Goal: Task Accomplishment & Management: Manage account settings

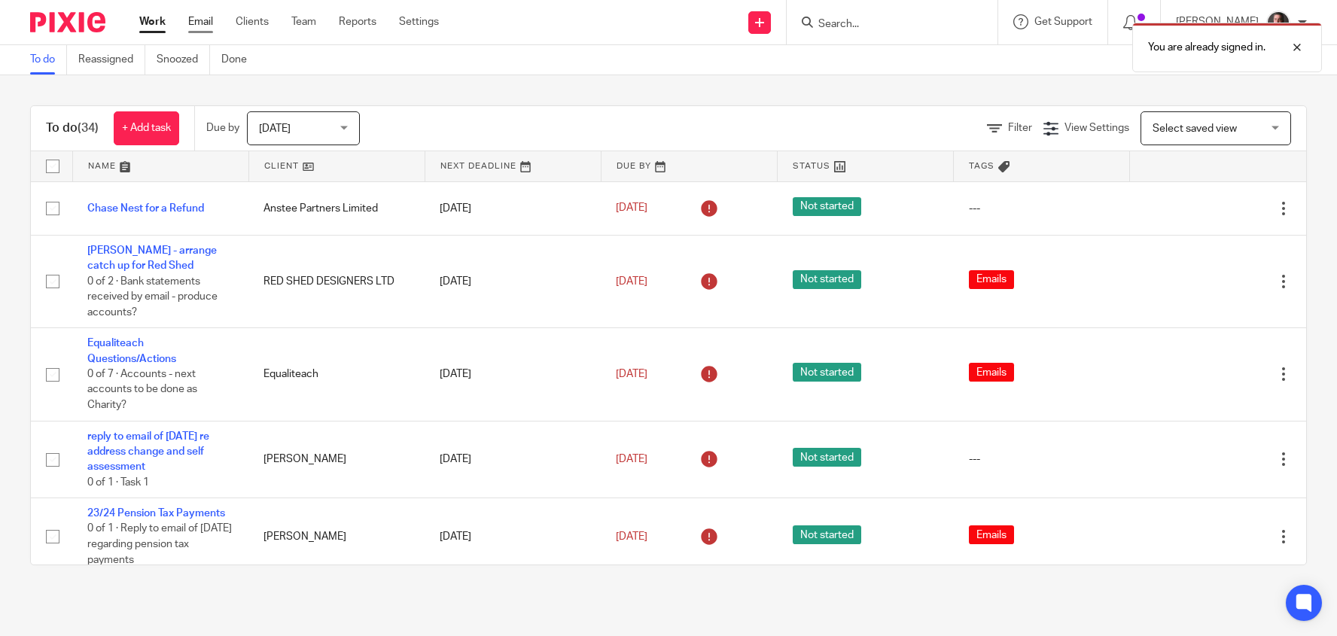
click at [201, 18] on link "Email" at bounding box center [200, 21] width 25 height 15
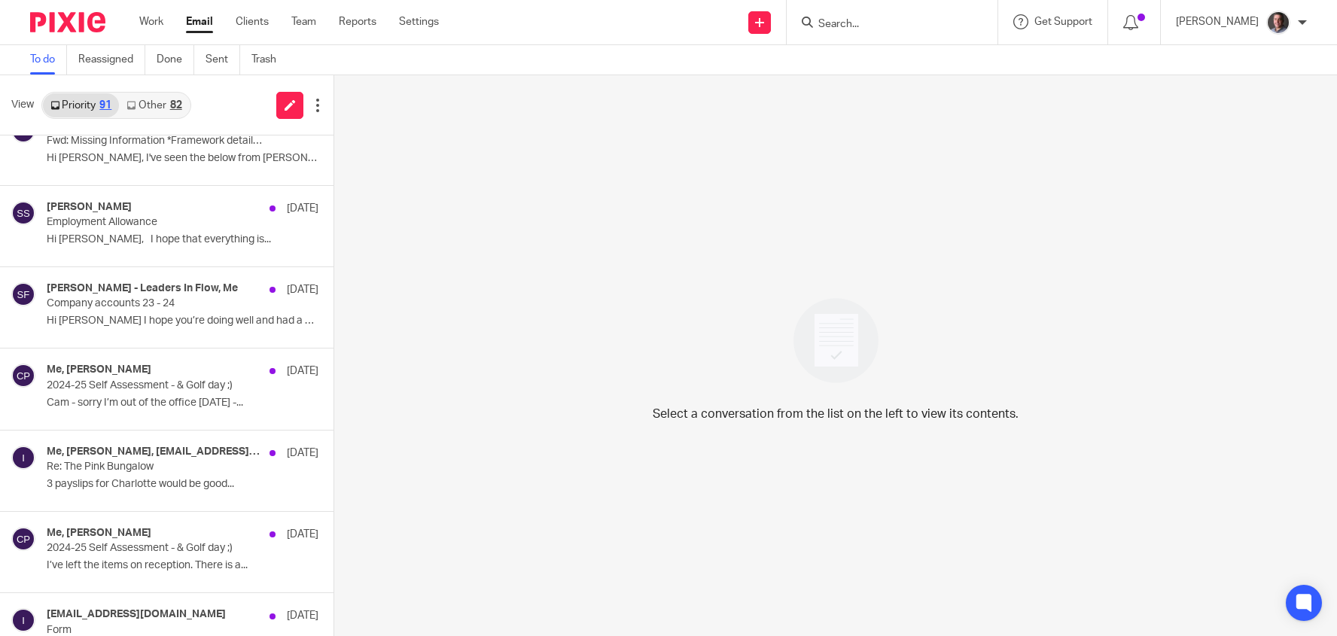
scroll to position [796, 0]
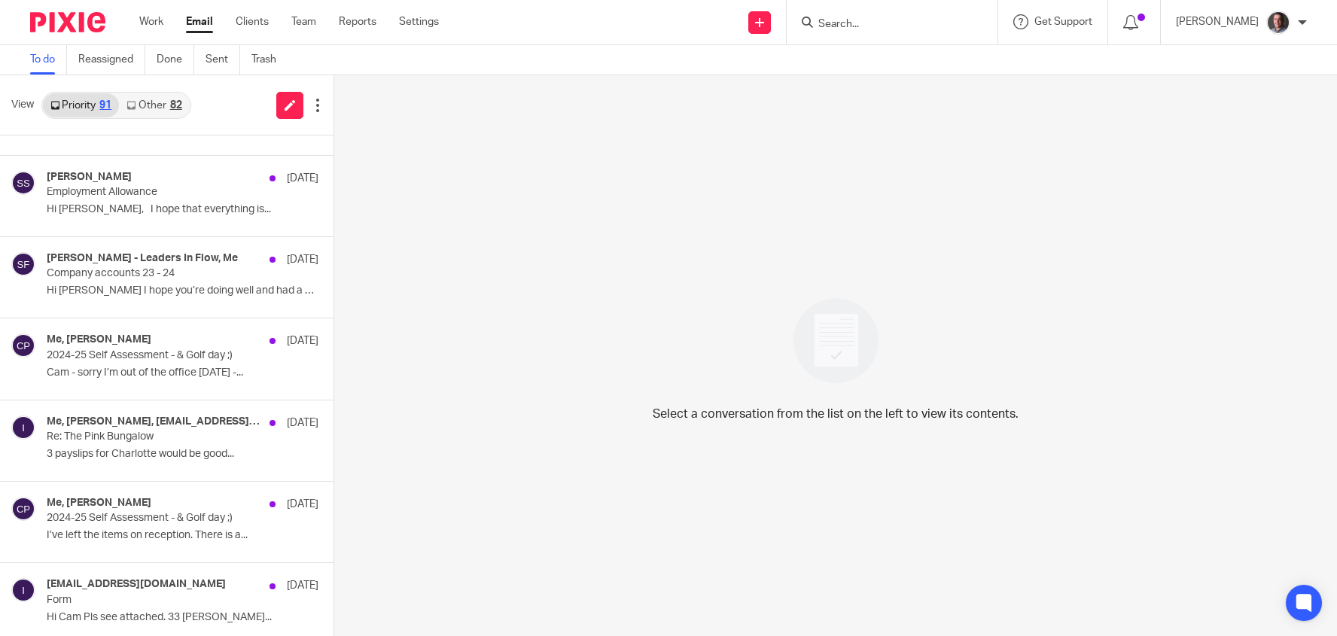
click at [154, 102] on link "Other 82" at bounding box center [154, 105] width 70 height 24
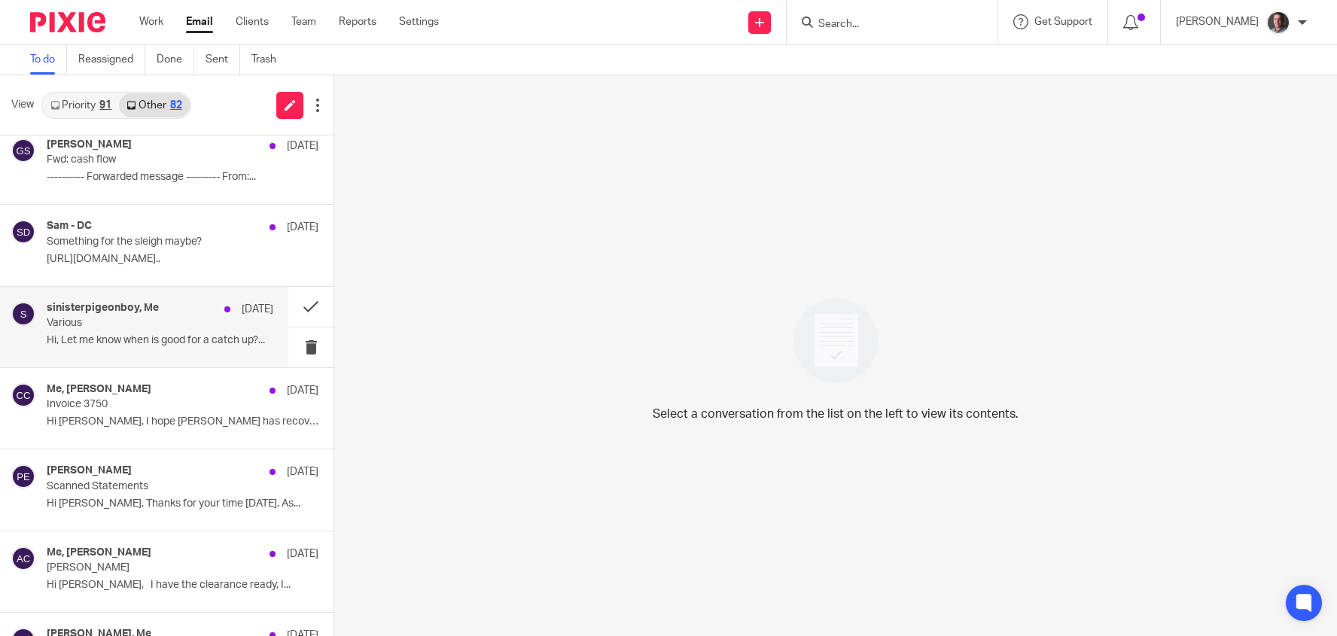
scroll to position [661, 0]
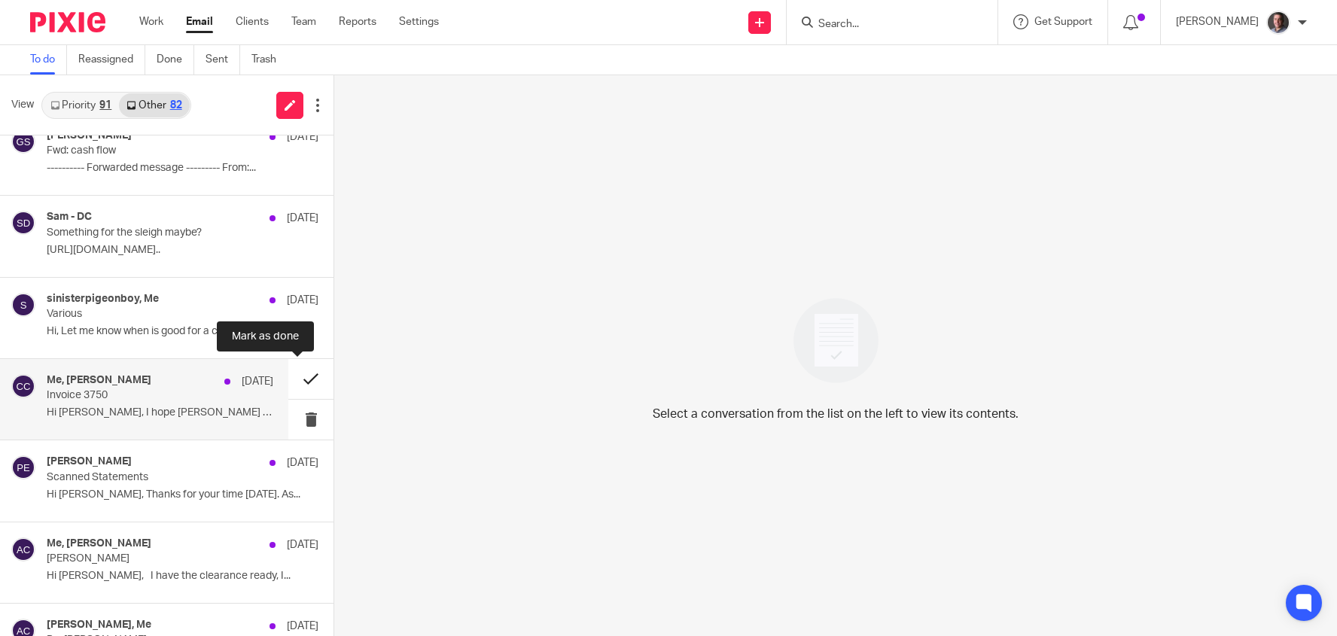
click at [294, 375] on button at bounding box center [310, 379] width 45 height 40
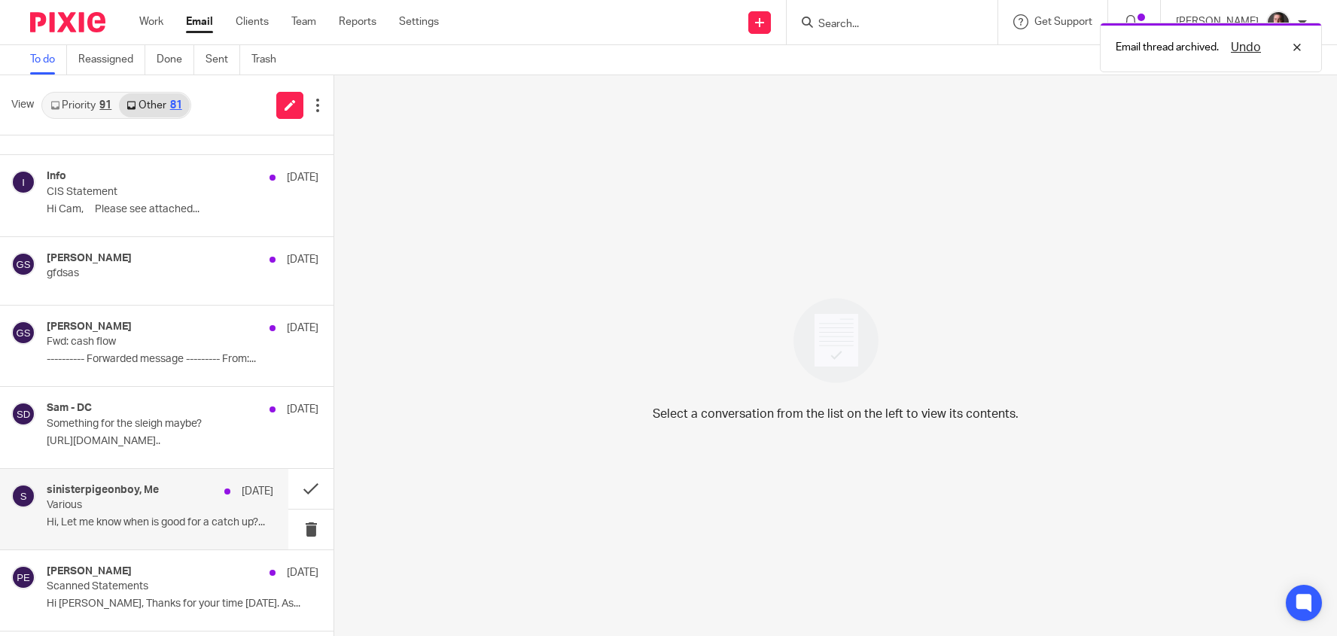
scroll to position [0, 0]
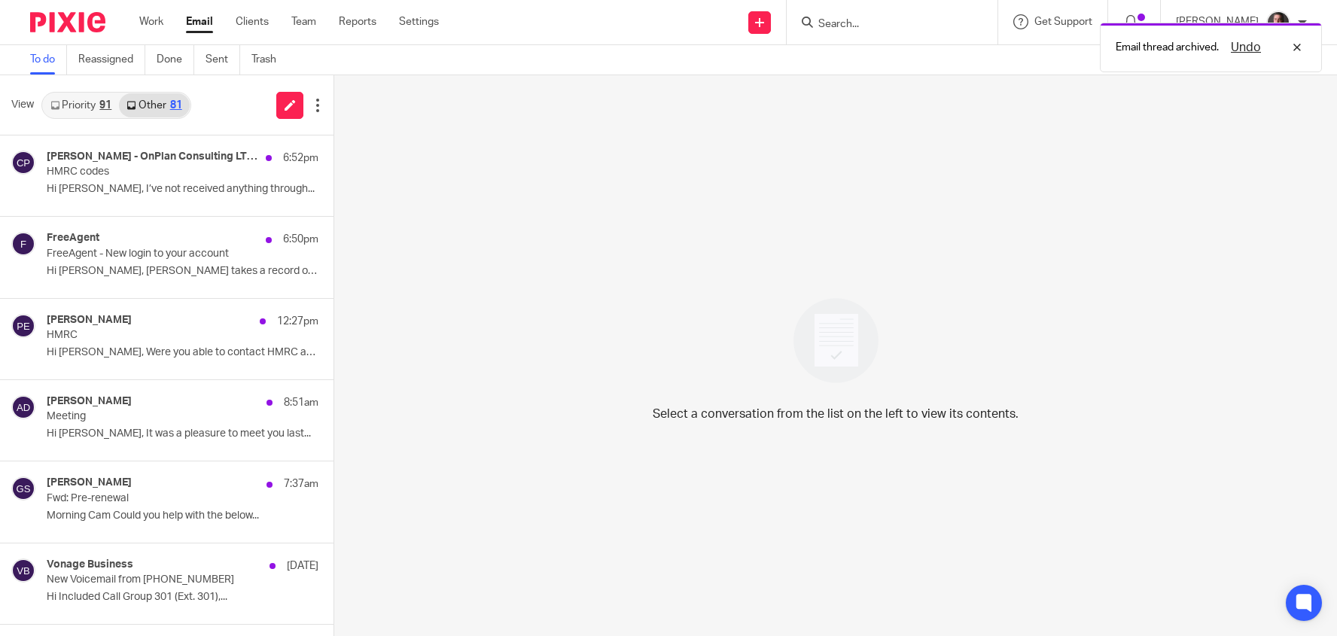
click at [85, 101] on link "Priority 91" at bounding box center [81, 105] width 76 height 24
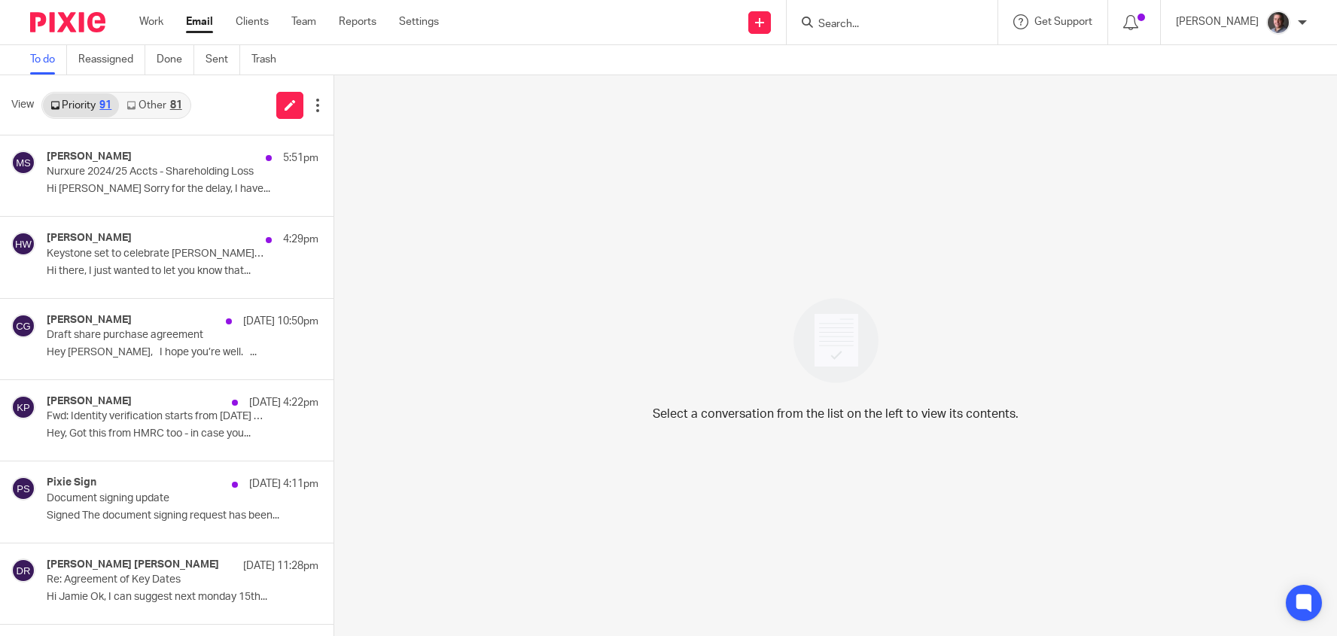
click at [165, 96] on link "Other 81" at bounding box center [154, 105] width 70 height 24
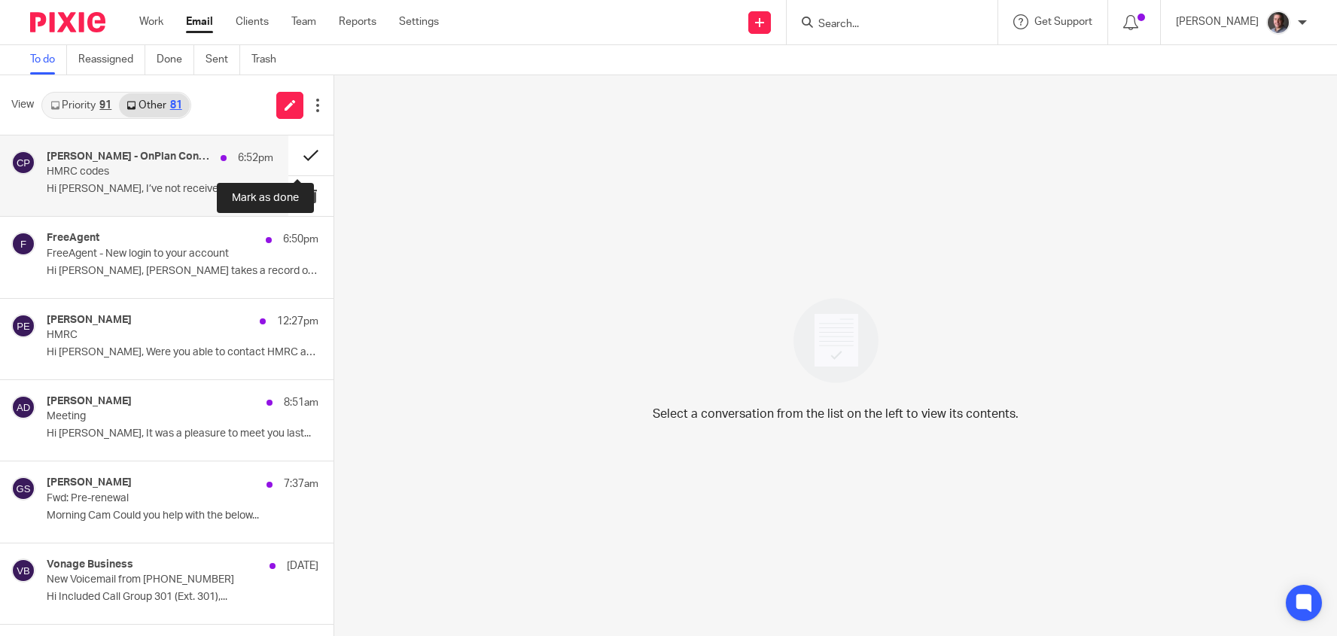
click at [299, 154] on button at bounding box center [310, 155] width 45 height 40
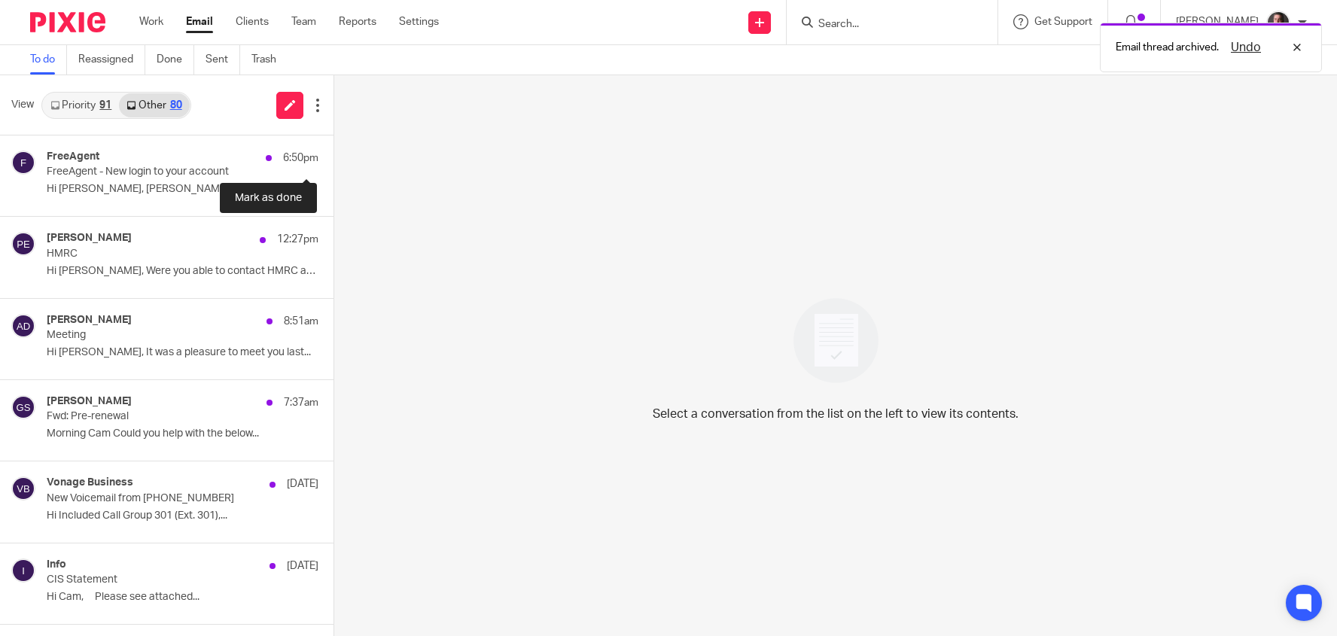
click at [333, 154] on button at bounding box center [339, 155] width 12 height 40
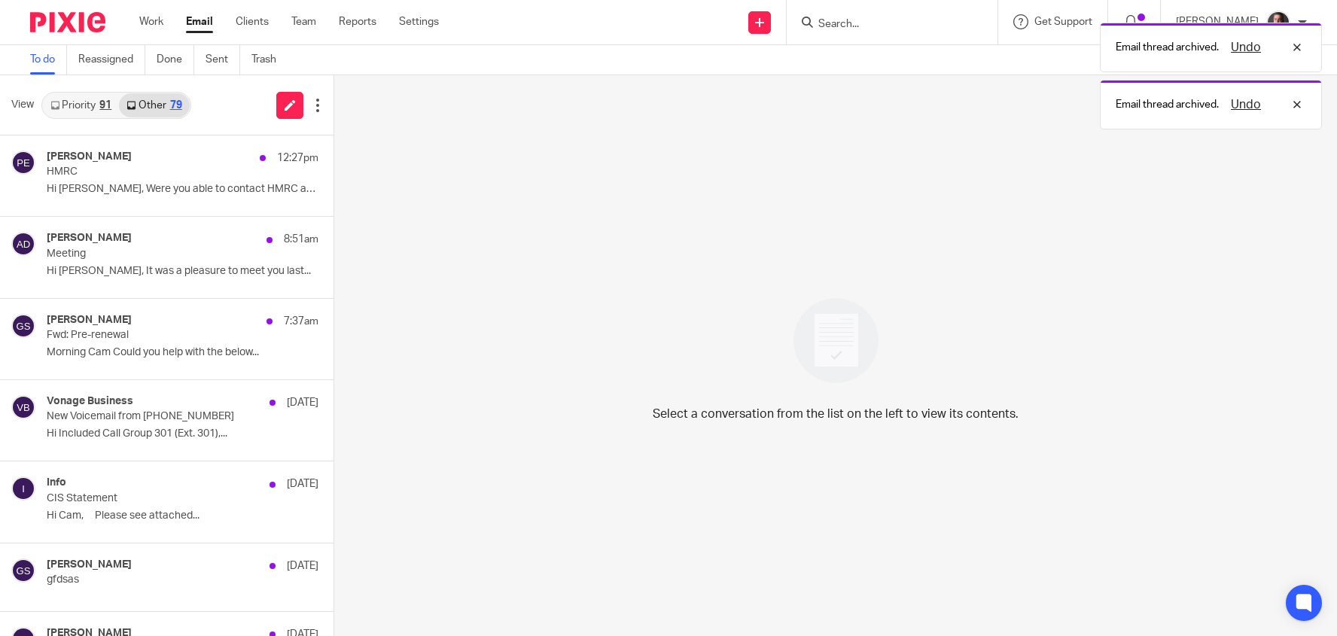
click at [87, 102] on link "Priority 91" at bounding box center [81, 105] width 76 height 24
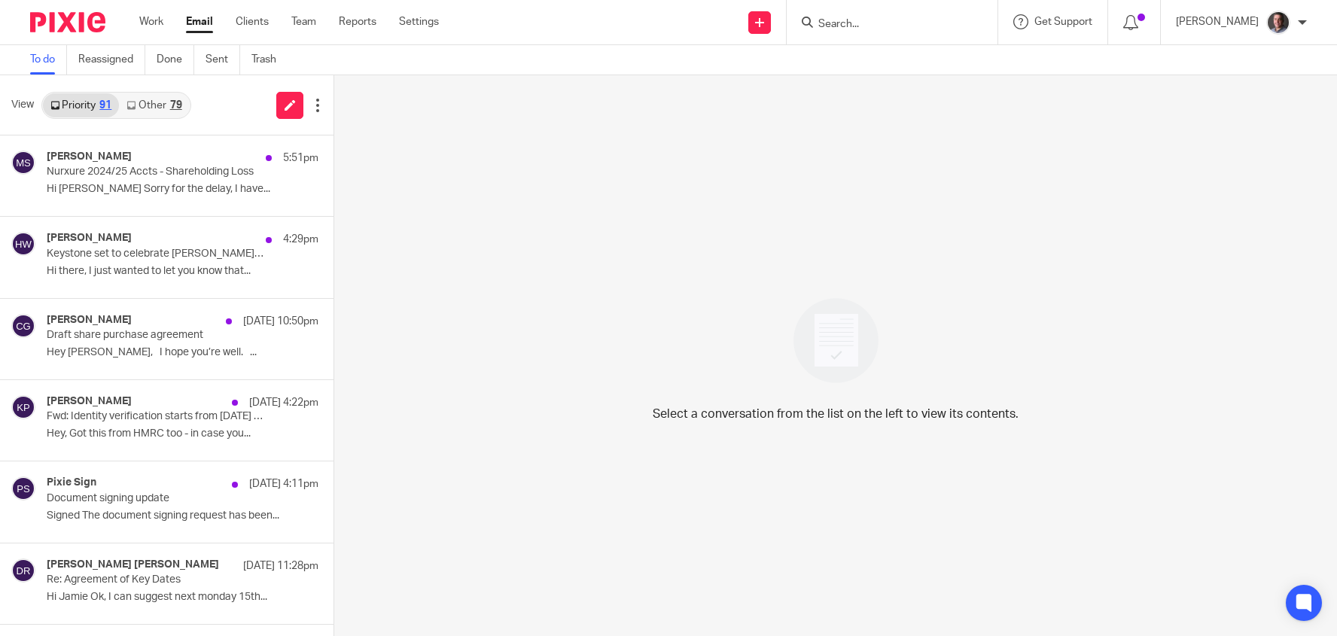
click at [157, 104] on link "Other 79" at bounding box center [154, 105] width 70 height 24
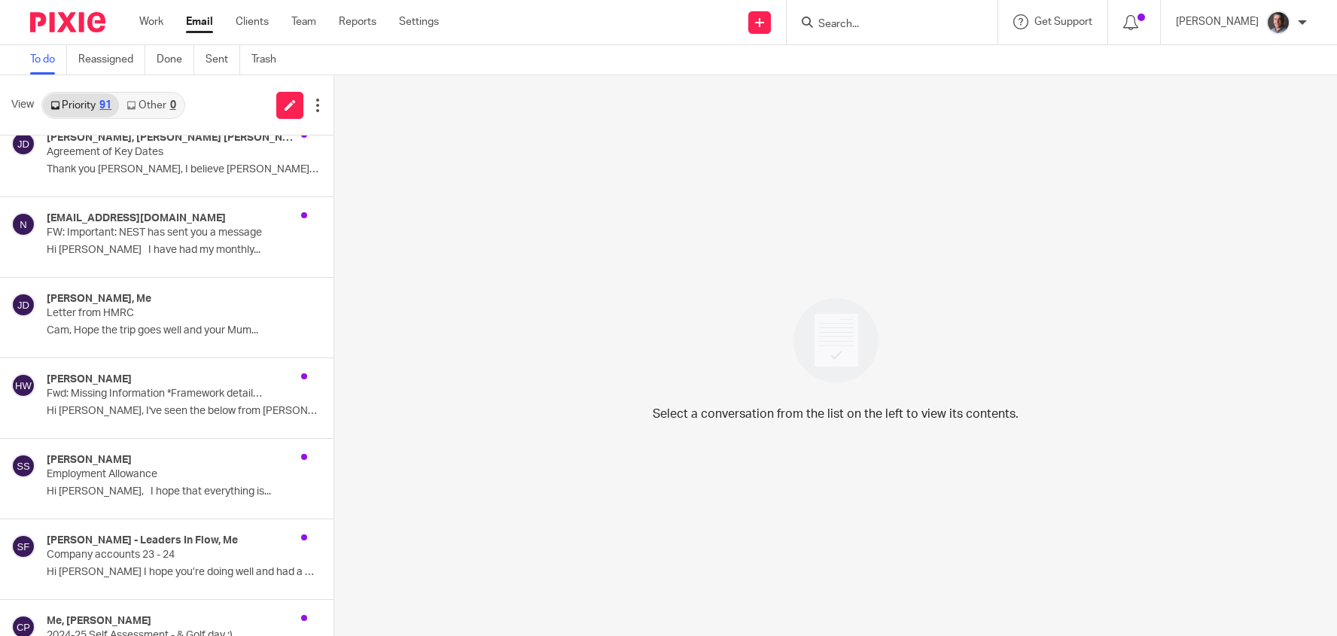
scroll to position [504, 0]
click at [135, 101] on icon at bounding box center [130, 105] width 9 height 9
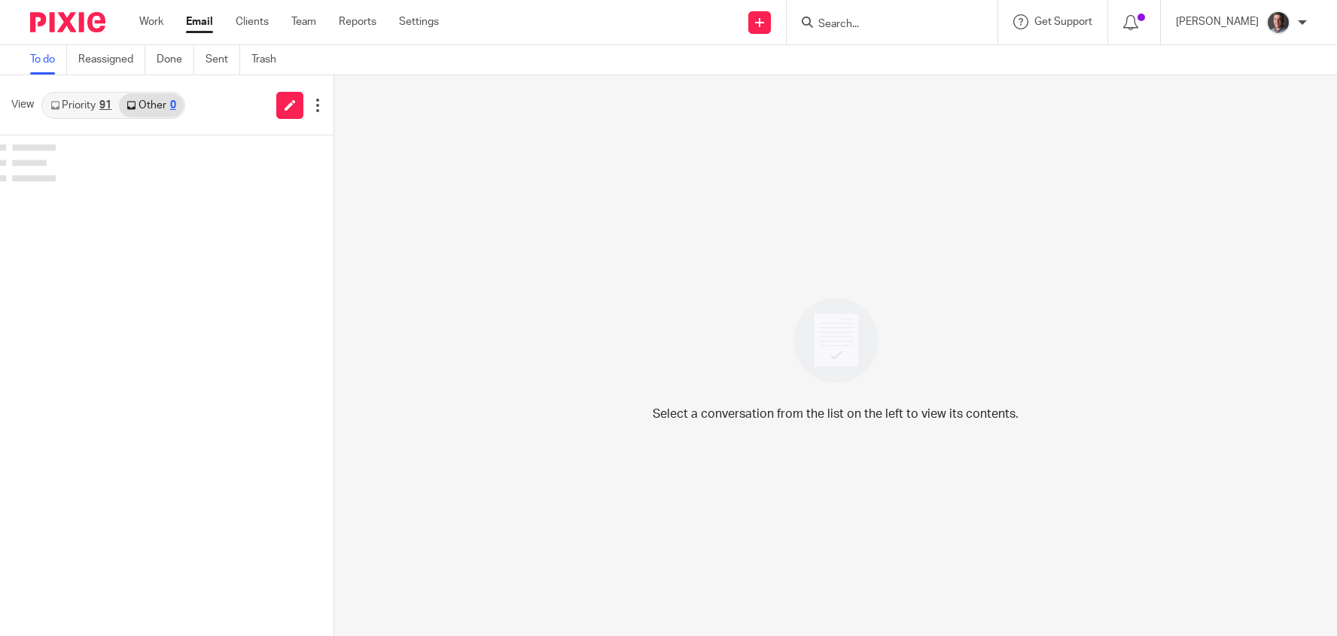
scroll to position [0, 0]
click at [81, 105] on link "Priority 91" at bounding box center [81, 105] width 76 height 24
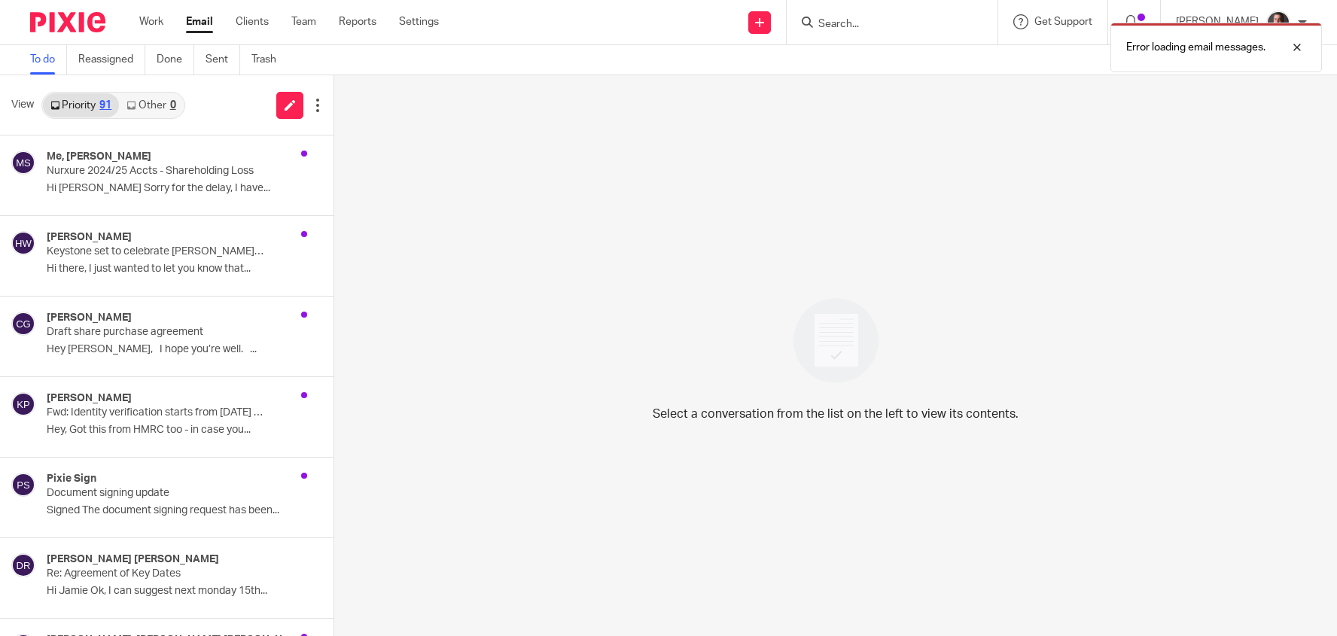
click at [151, 103] on link "Other 0" at bounding box center [151, 105] width 64 height 24
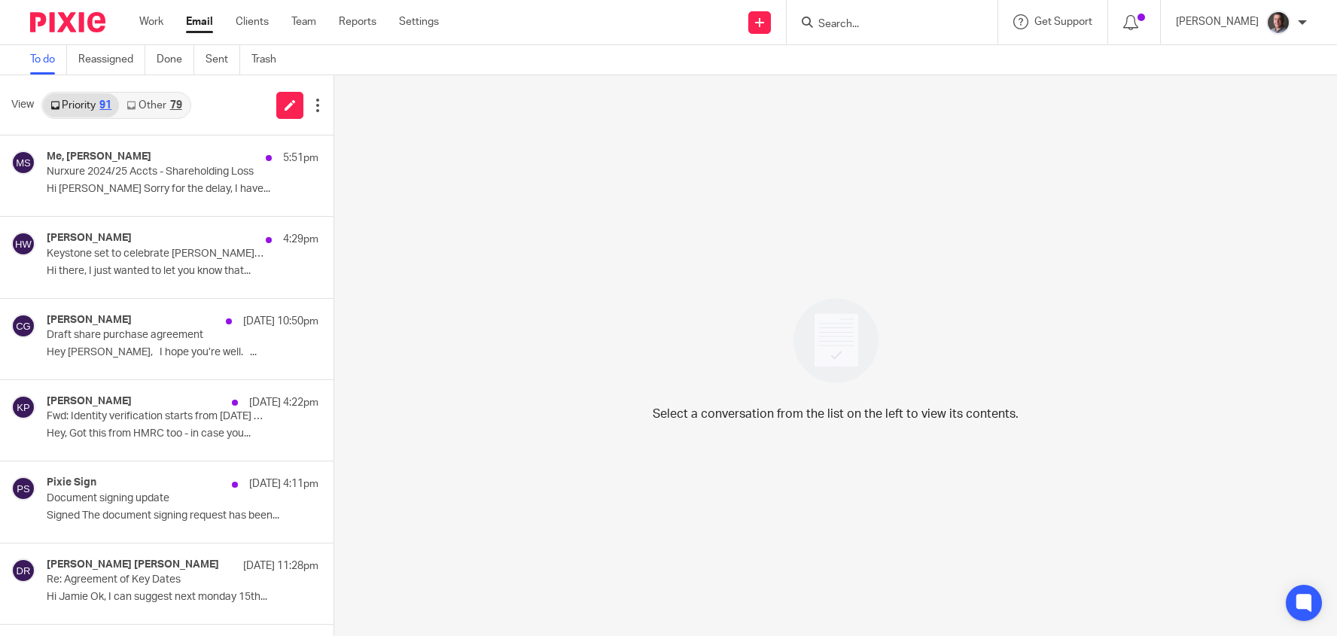
click at [145, 102] on link "Other 79" at bounding box center [154, 105] width 70 height 24
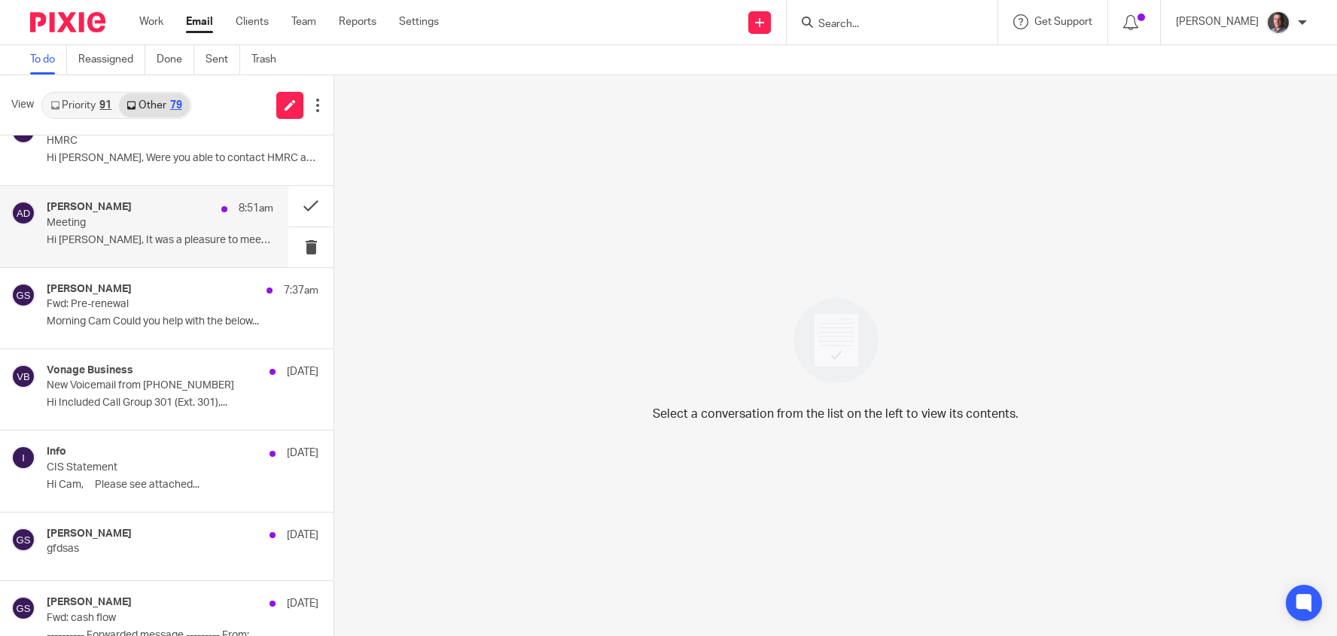
scroll to position [19, 0]
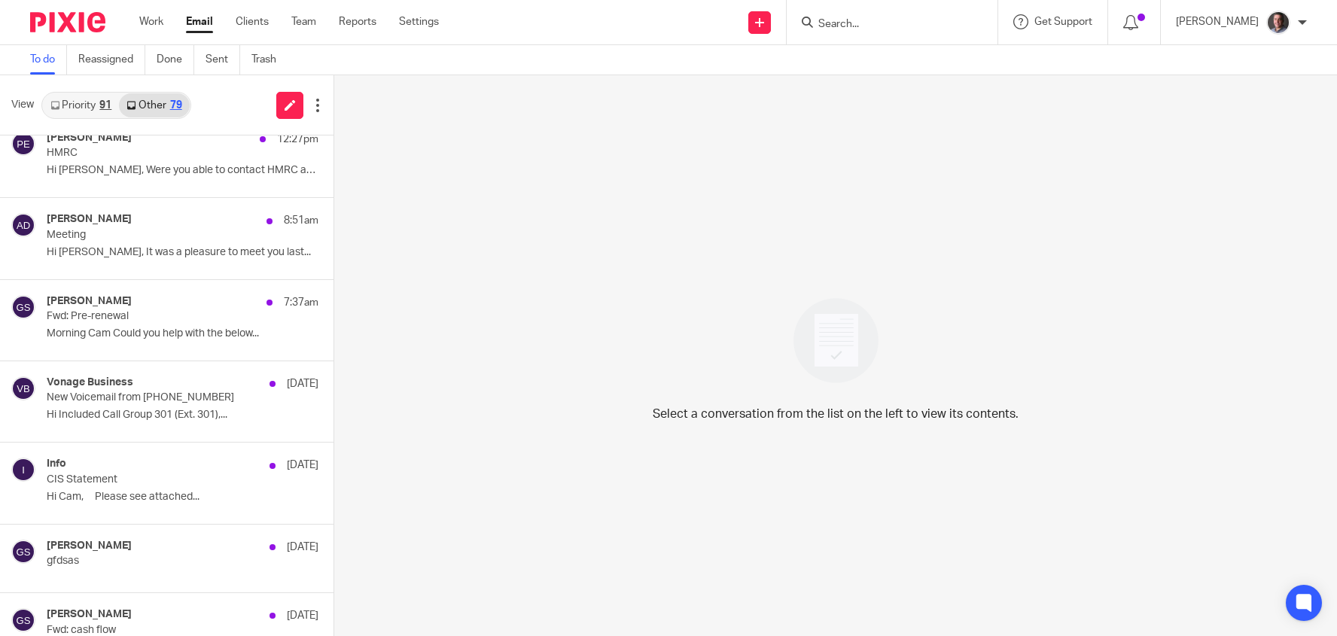
click at [85, 109] on link "Priority 91" at bounding box center [81, 105] width 76 height 24
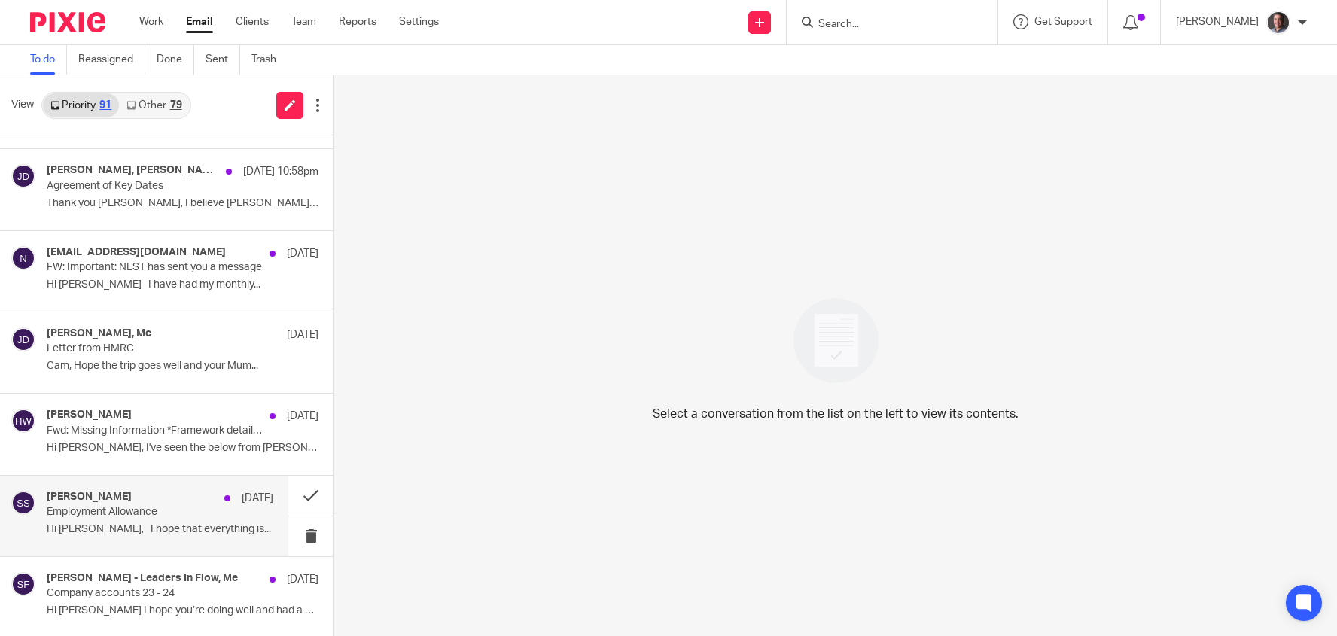
scroll to position [499, 0]
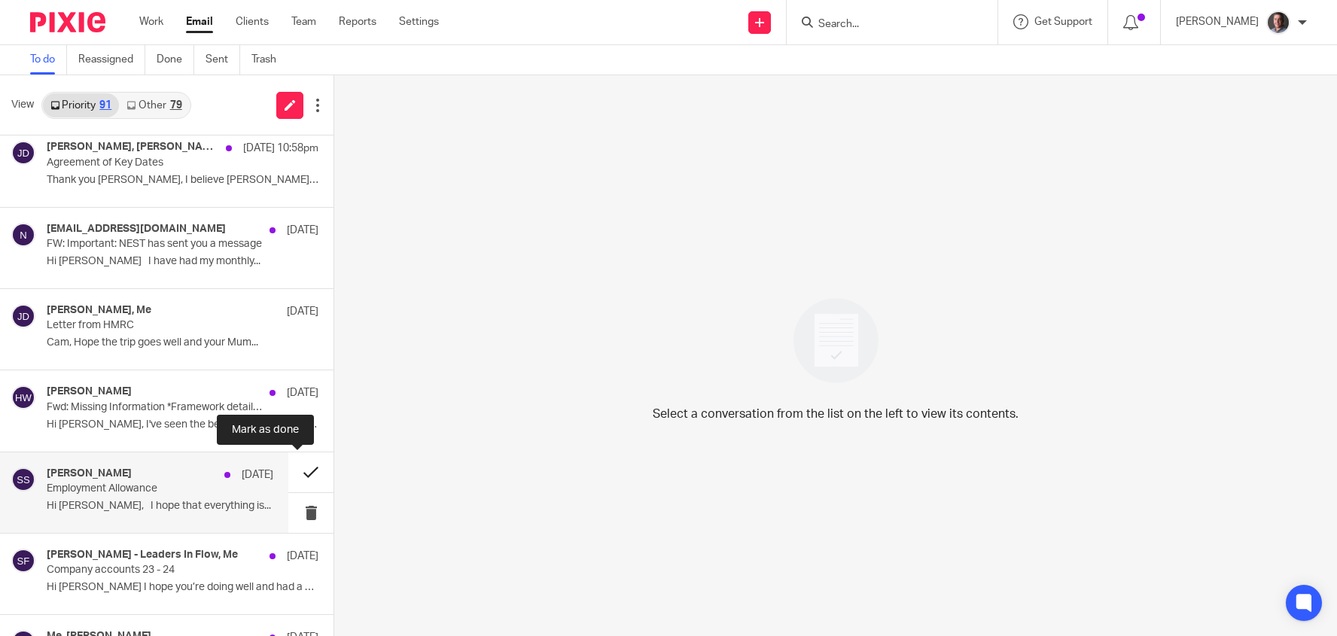
click at [293, 469] on button at bounding box center [310, 472] width 45 height 40
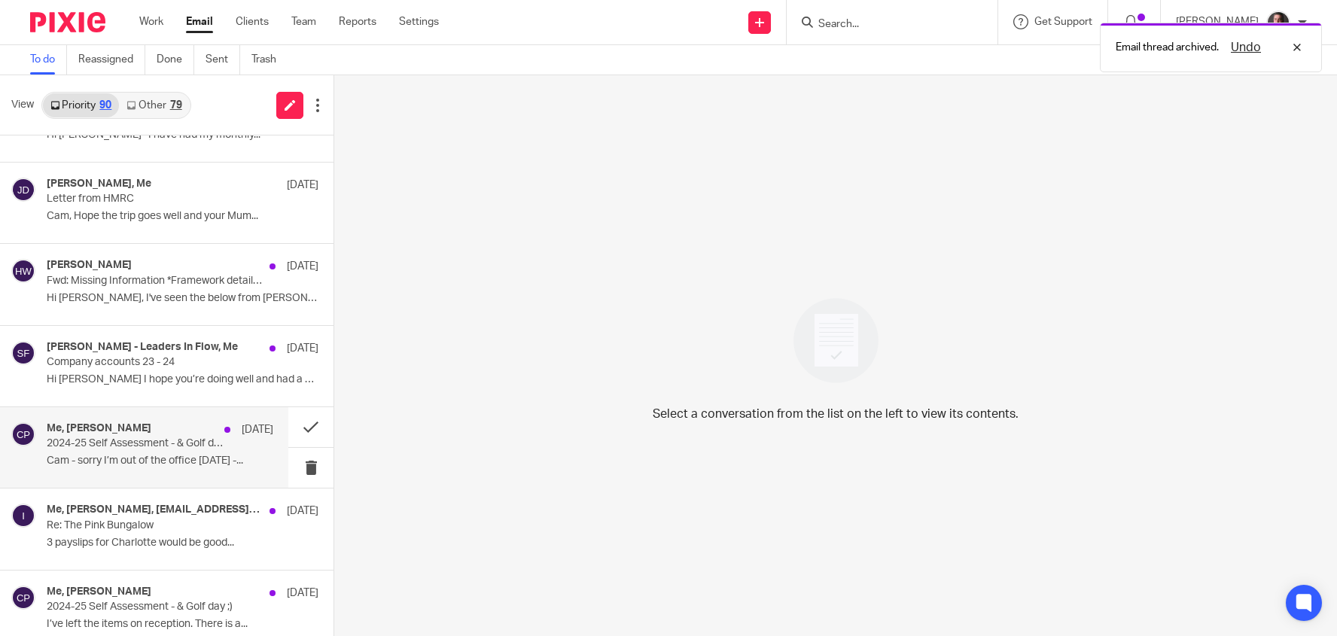
scroll to position [638, 0]
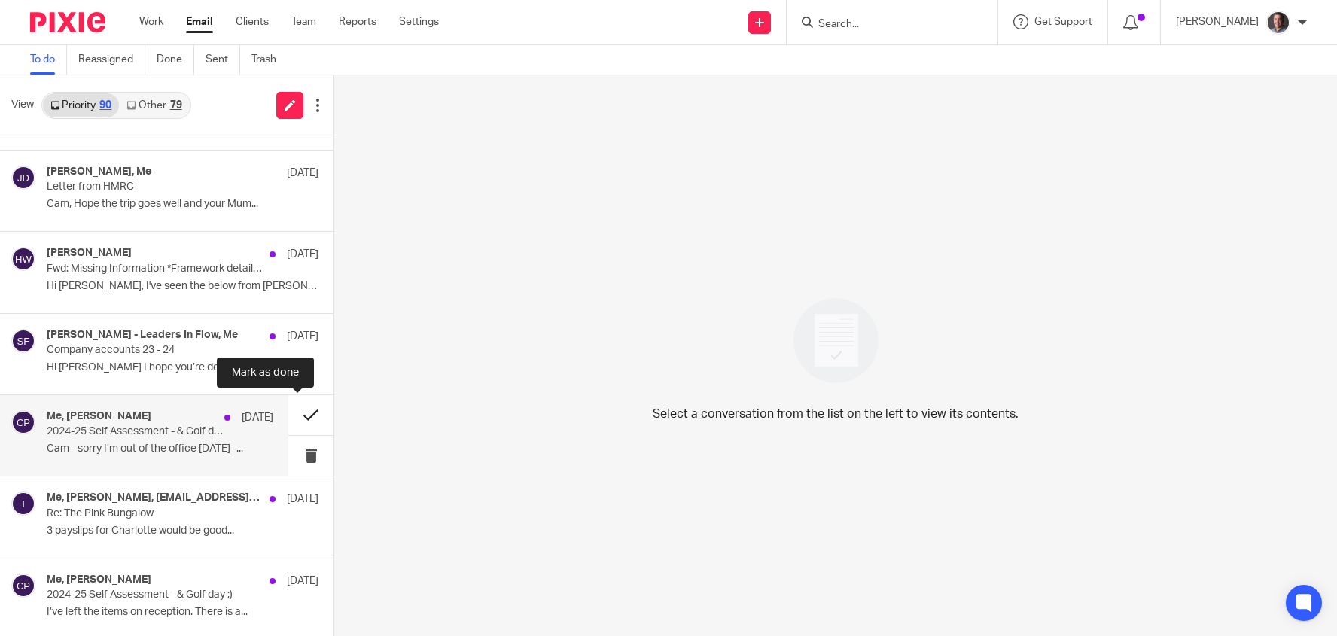
click at [294, 412] on button at bounding box center [310, 415] width 45 height 40
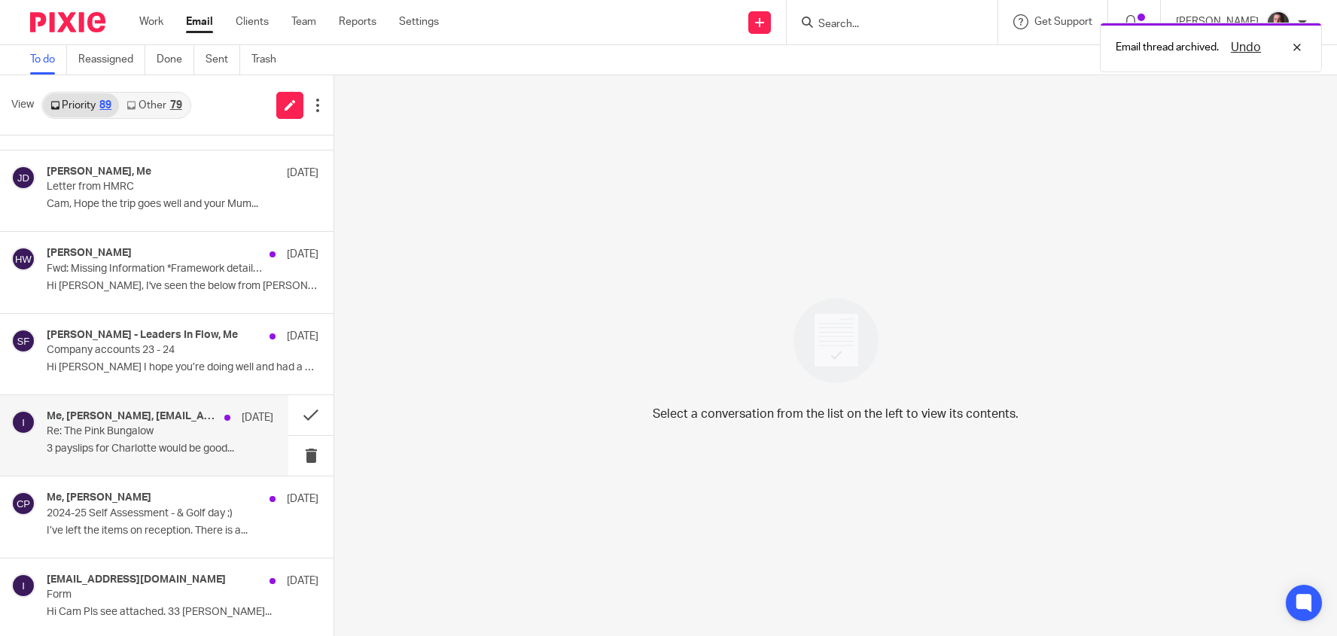
click at [144, 426] on p "Re: The Pink Bungalow" at bounding box center [137, 431] width 181 height 13
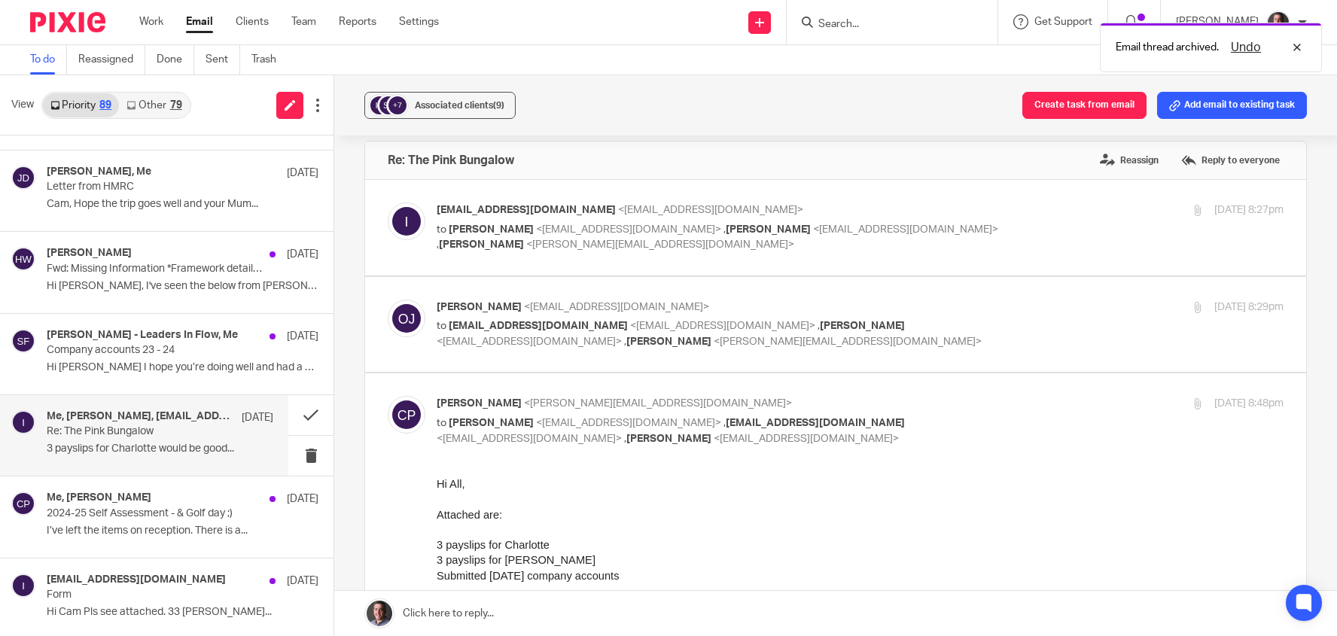
scroll to position [62, 0]
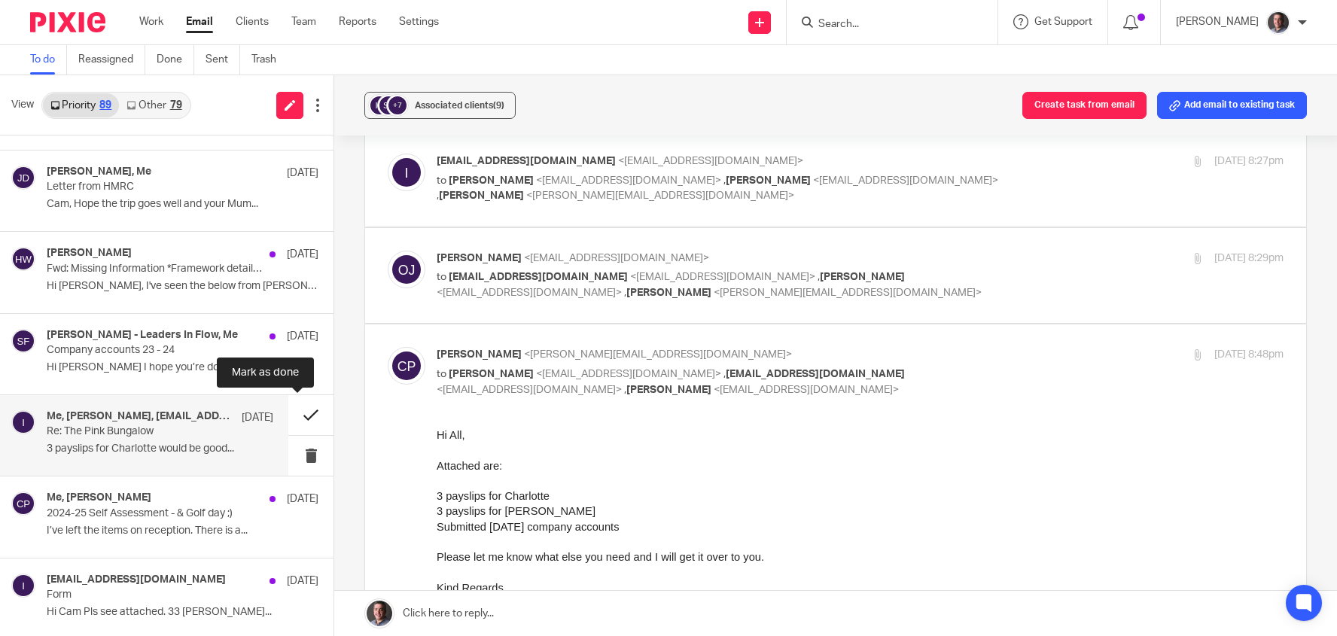
click at [297, 414] on button at bounding box center [310, 415] width 45 height 40
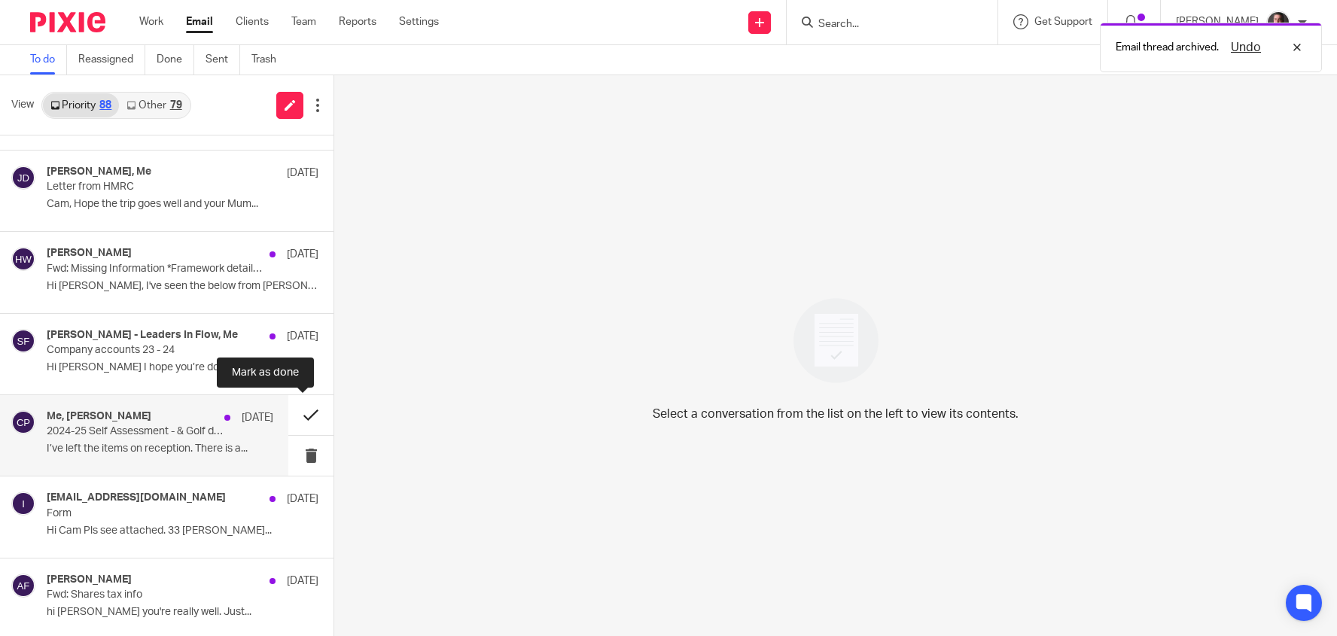
click at [298, 413] on button at bounding box center [310, 415] width 45 height 40
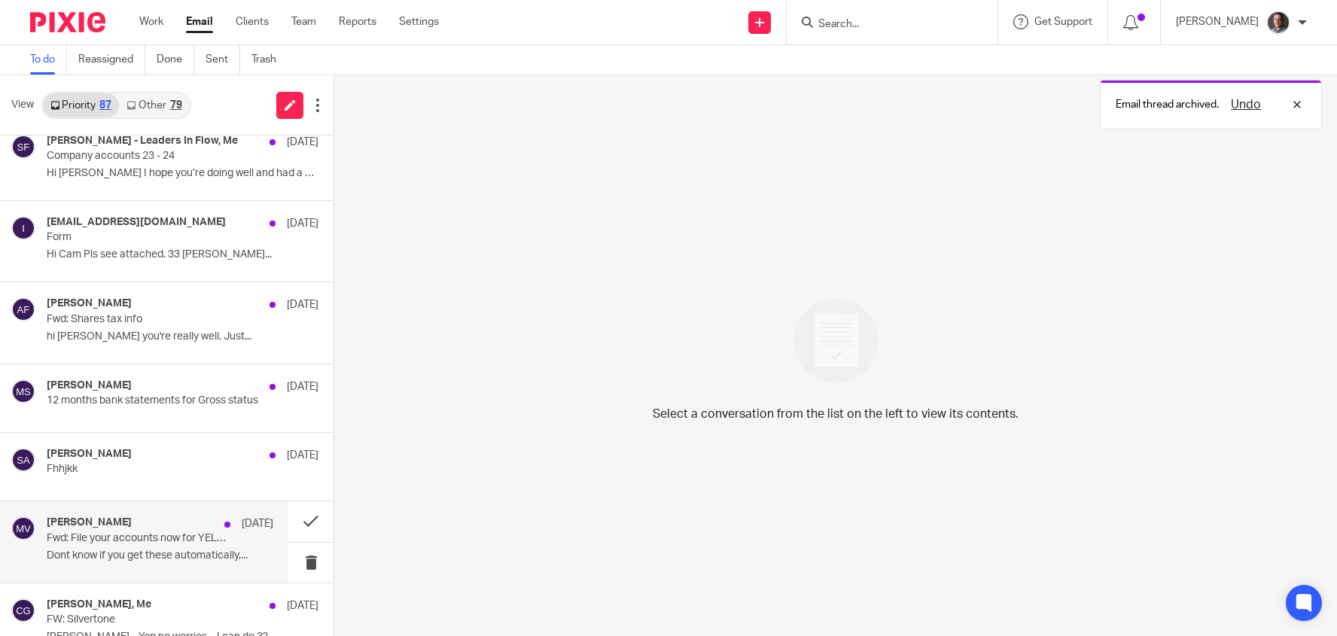
scroll to position [854, 0]
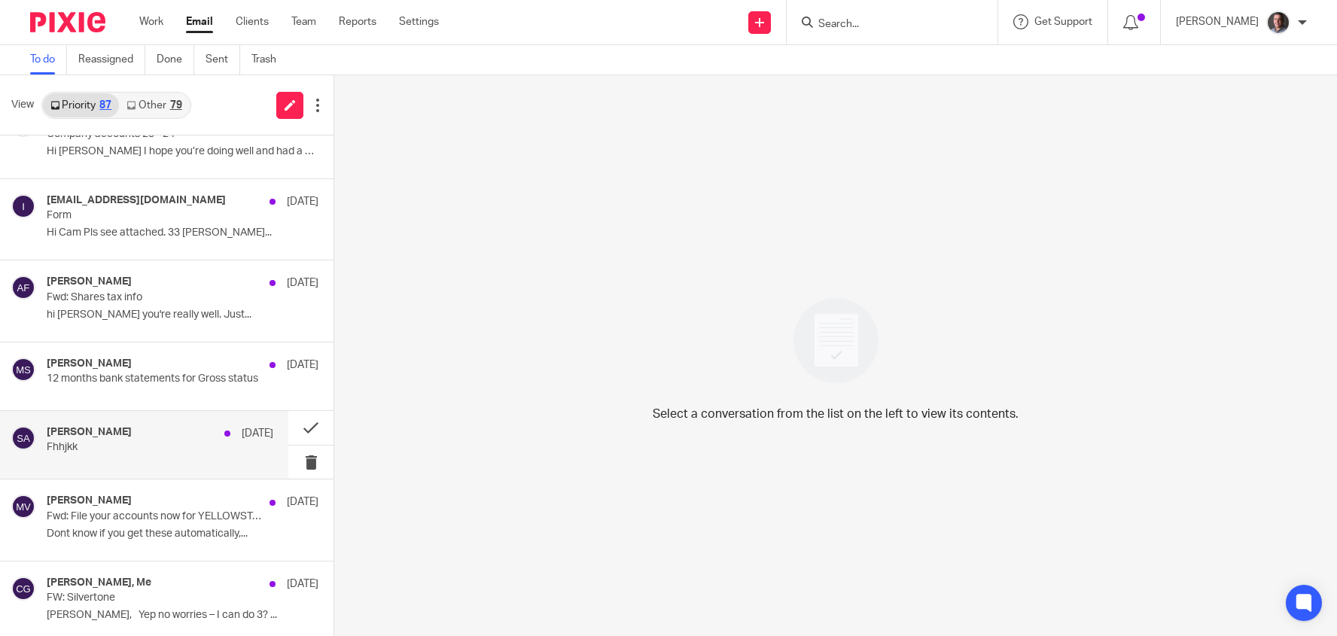
click at [173, 441] on p "Fhhjkk" at bounding box center [137, 447] width 181 height 13
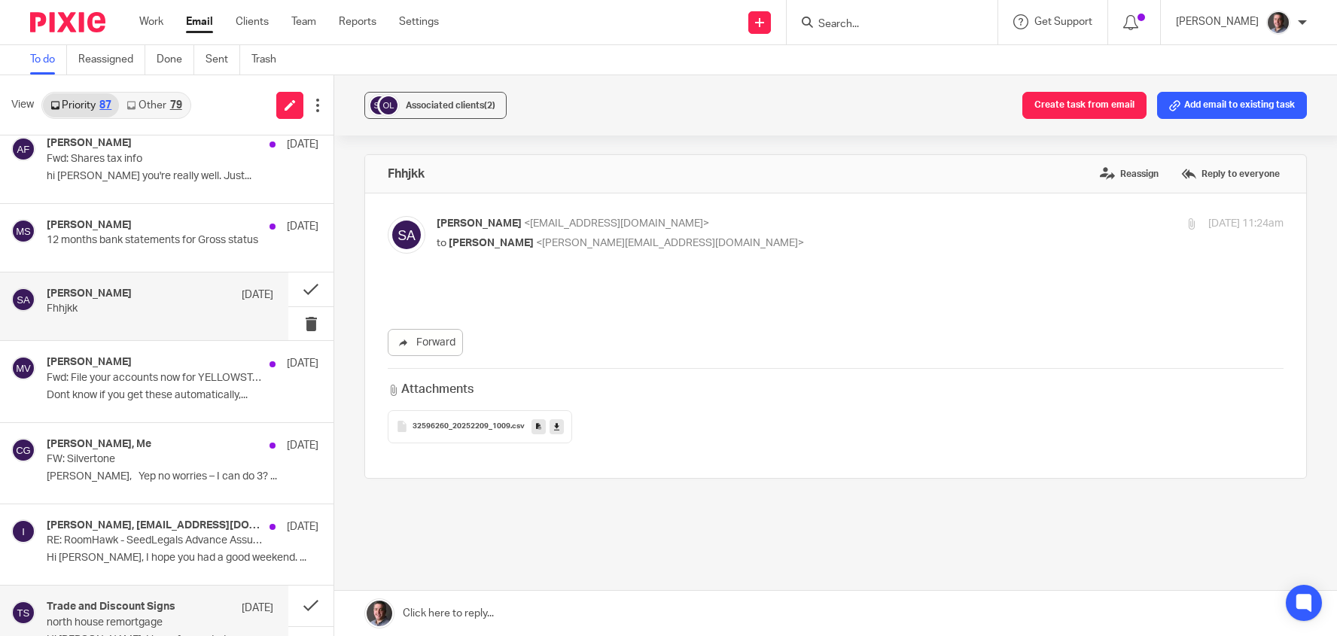
scroll to position [1185, 0]
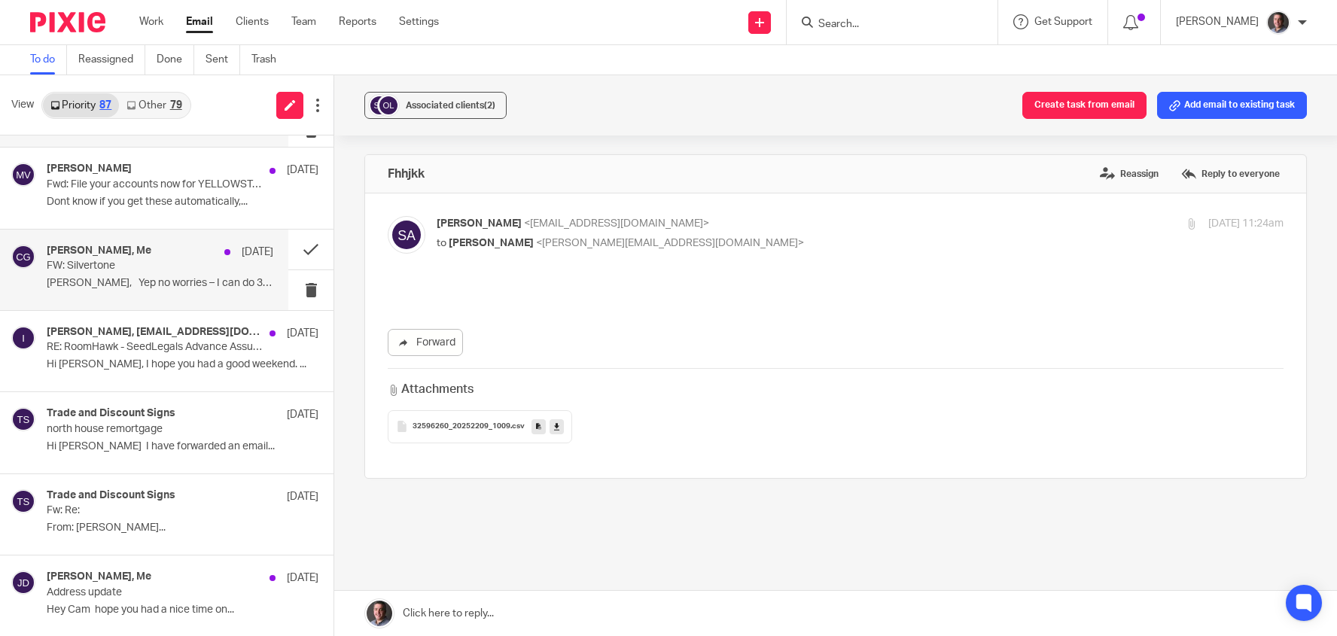
click at [124, 261] on p "FW: Silvertone" at bounding box center [137, 266] width 181 height 13
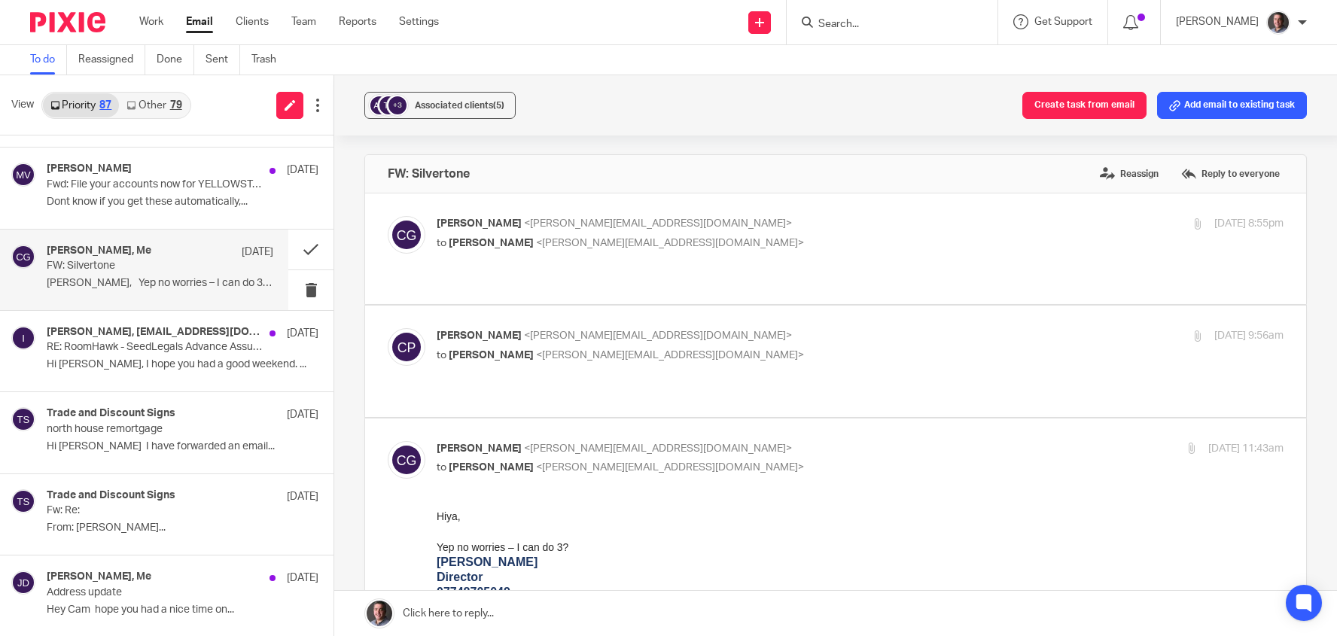
scroll to position [0, 0]
click at [296, 249] on button at bounding box center [310, 250] width 45 height 40
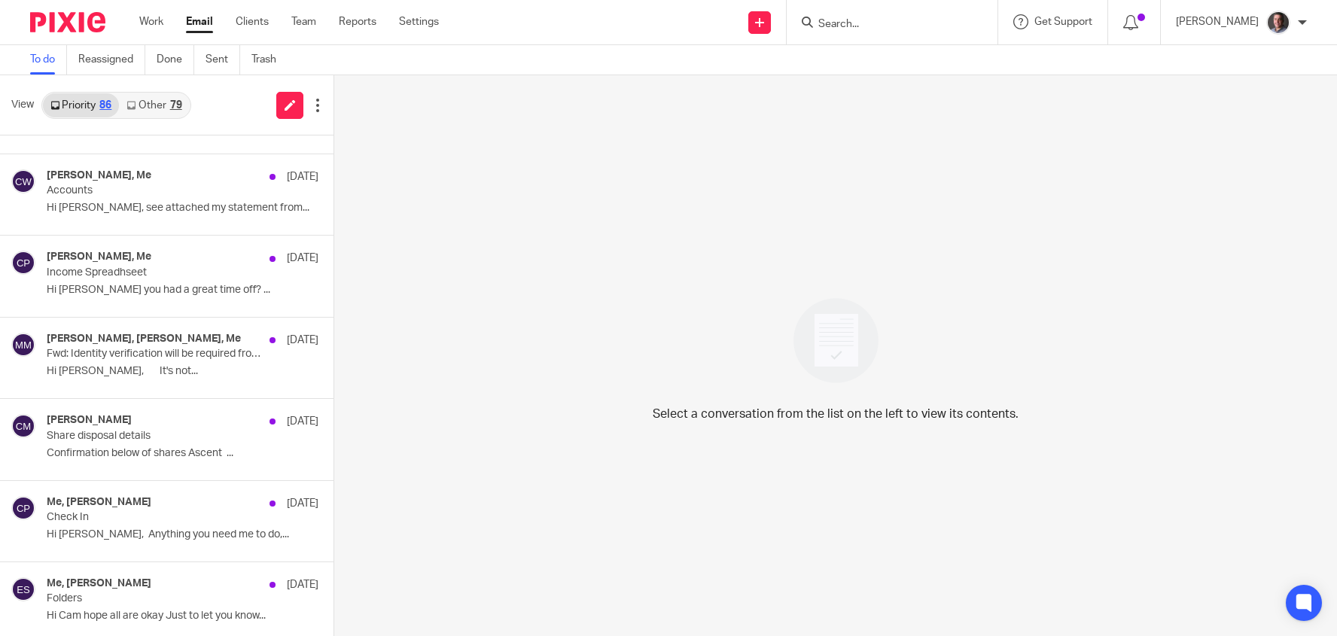
scroll to position [847, 0]
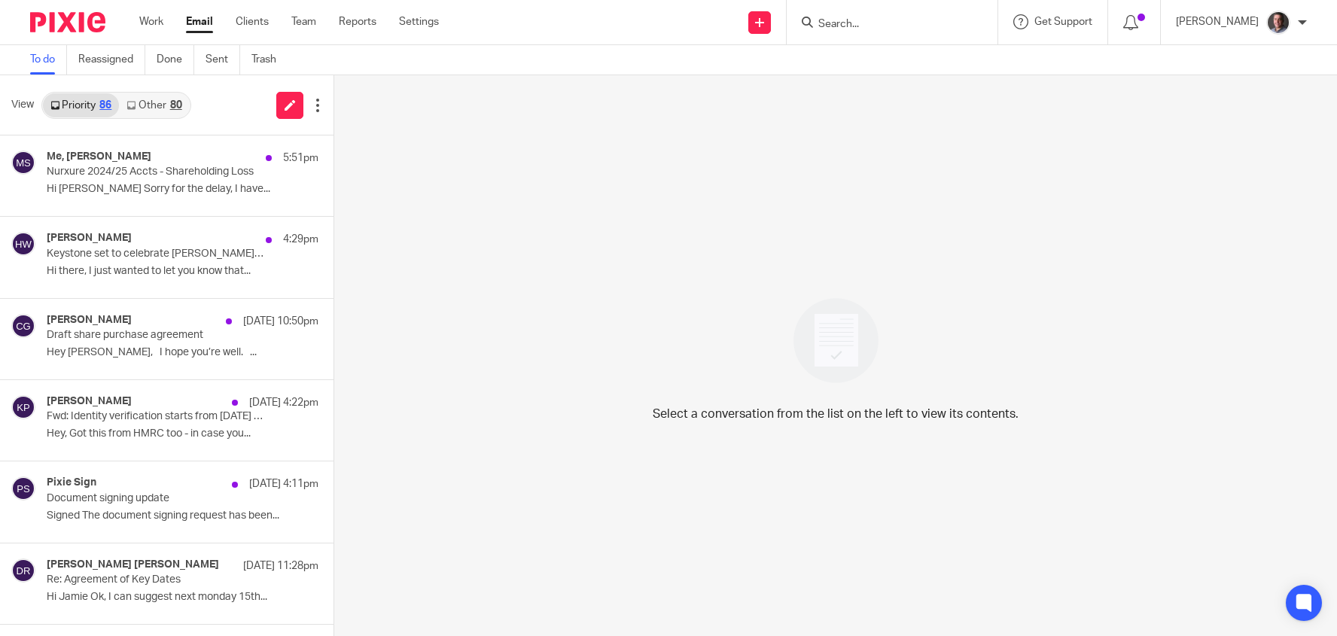
click at [157, 111] on link "Other 80" at bounding box center [154, 105] width 70 height 24
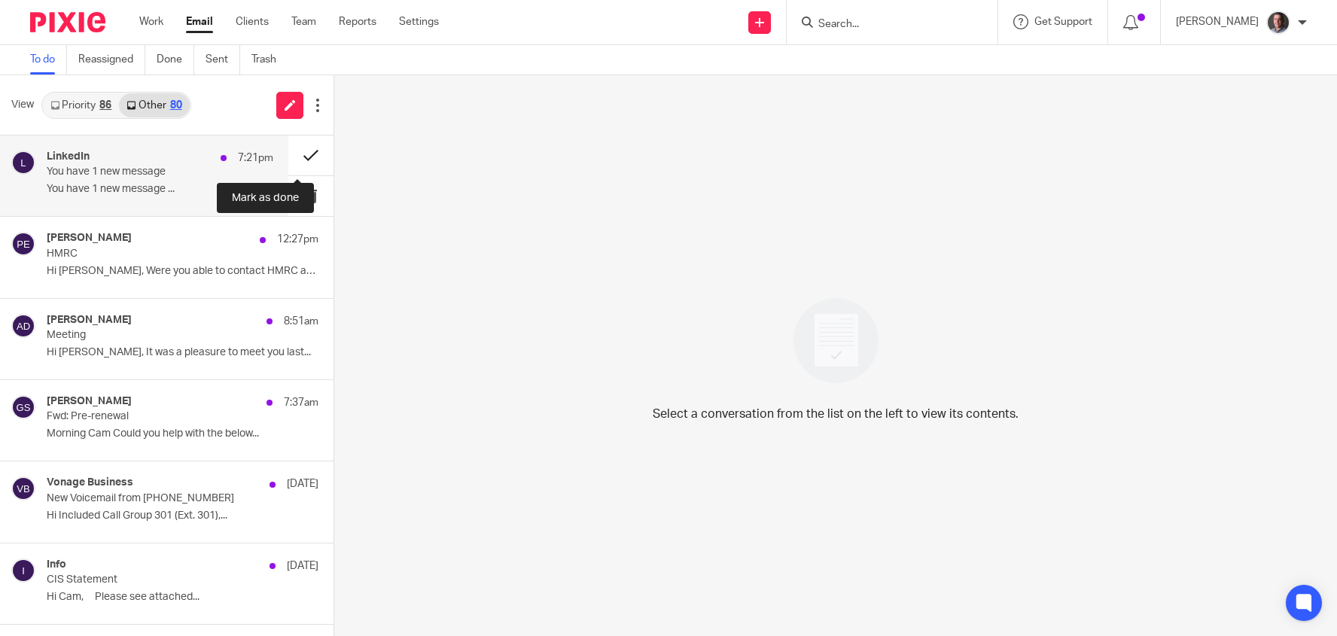
click at [296, 153] on button at bounding box center [310, 155] width 45 height 40
